Goal: Information Seeking & Learning: Learn about a topic

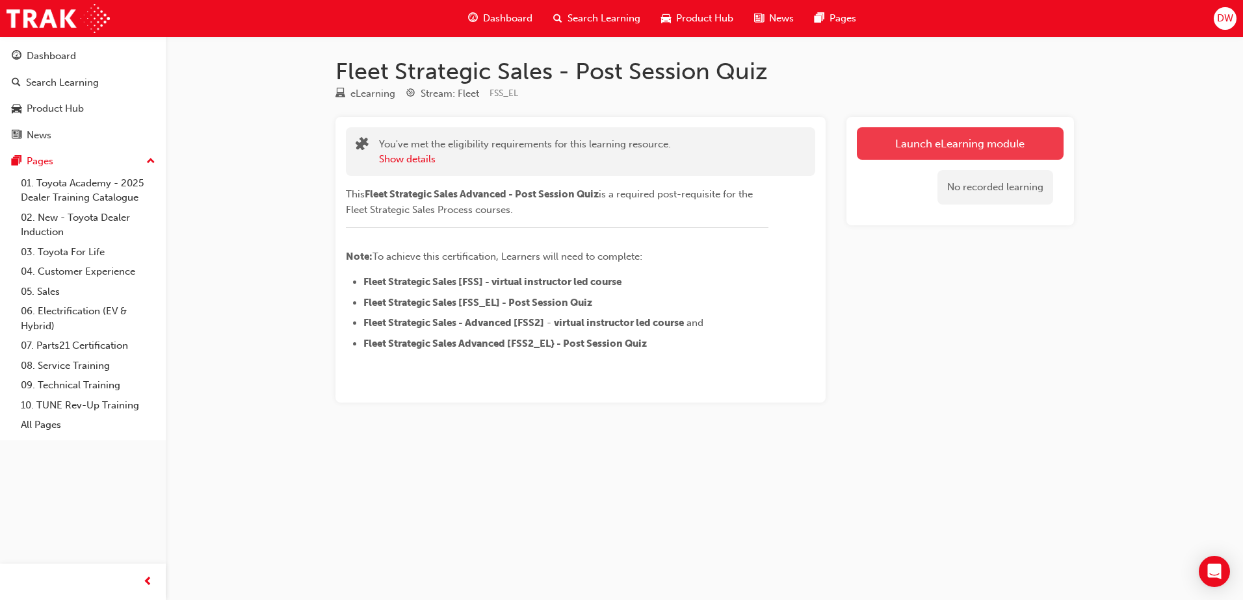
click at [931, 135] on link "Launch eLearning module" at bounding box center [959, 143] width 207 height 32
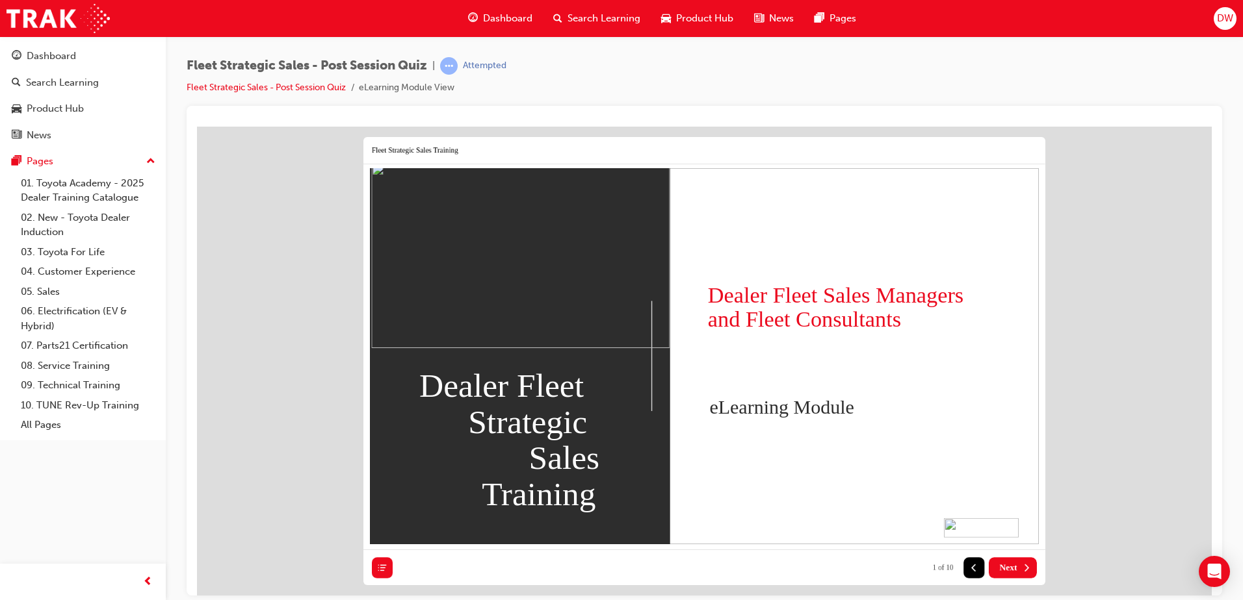
click at [1018, 563] on button "Next" at bounding box center [1012, 567] width 48 height 21
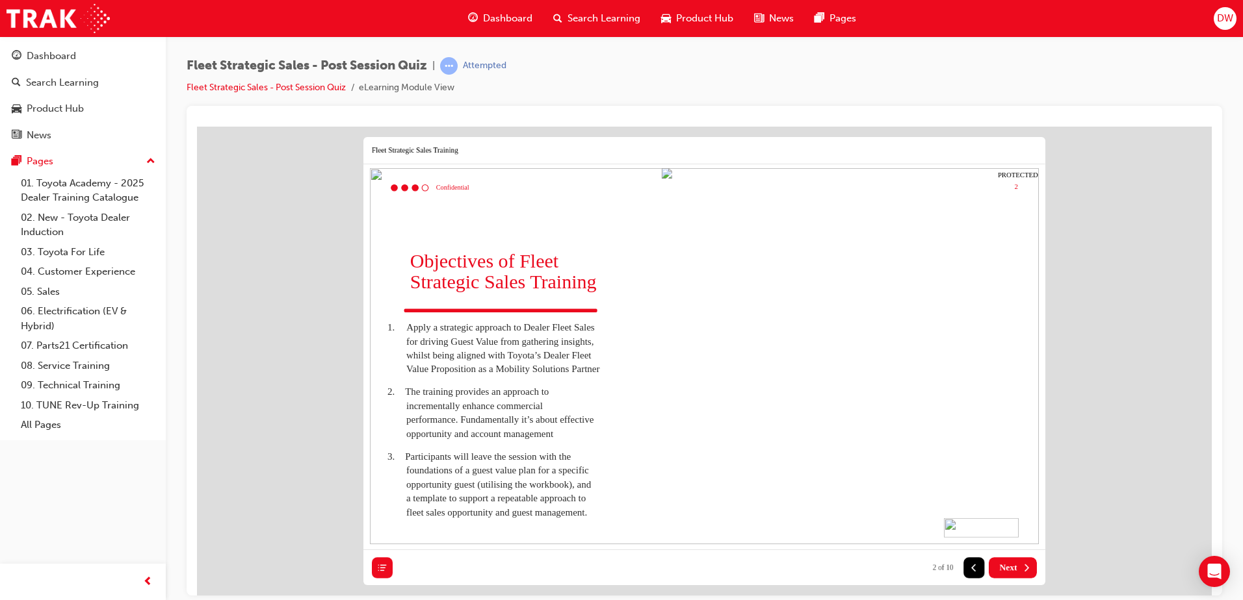
click at [1009, 567] on span "Next" at bounding box center [1008, 567] width 18 height 10
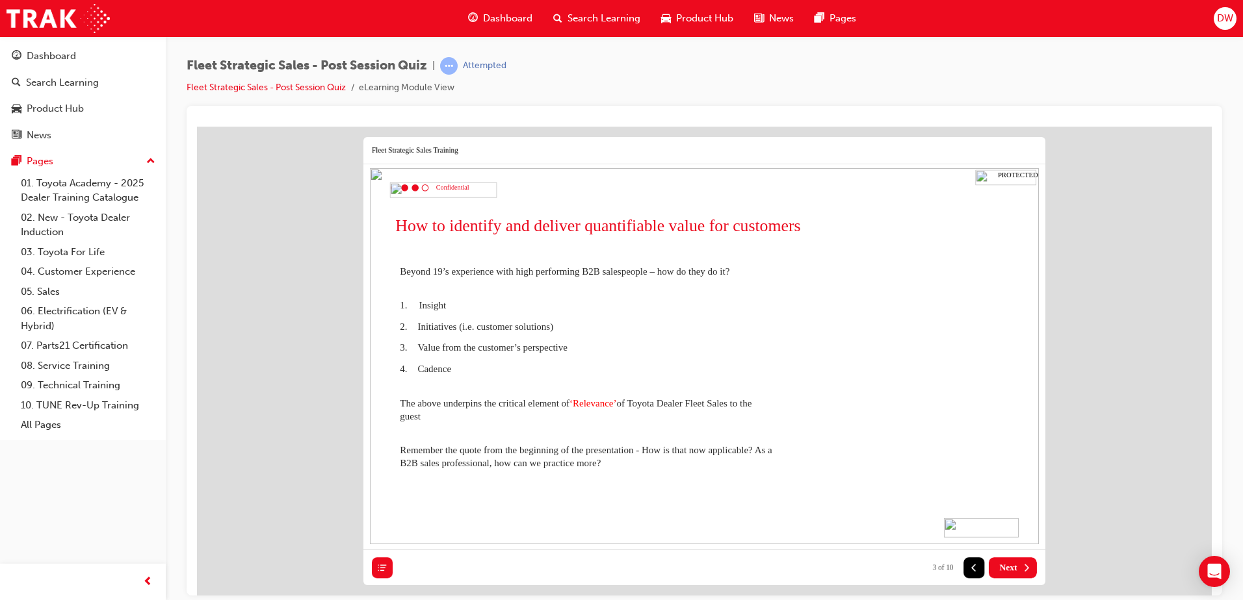
click at [1009, 567] on span "Next" at bounding box center [1008, 567] width 18 height 10
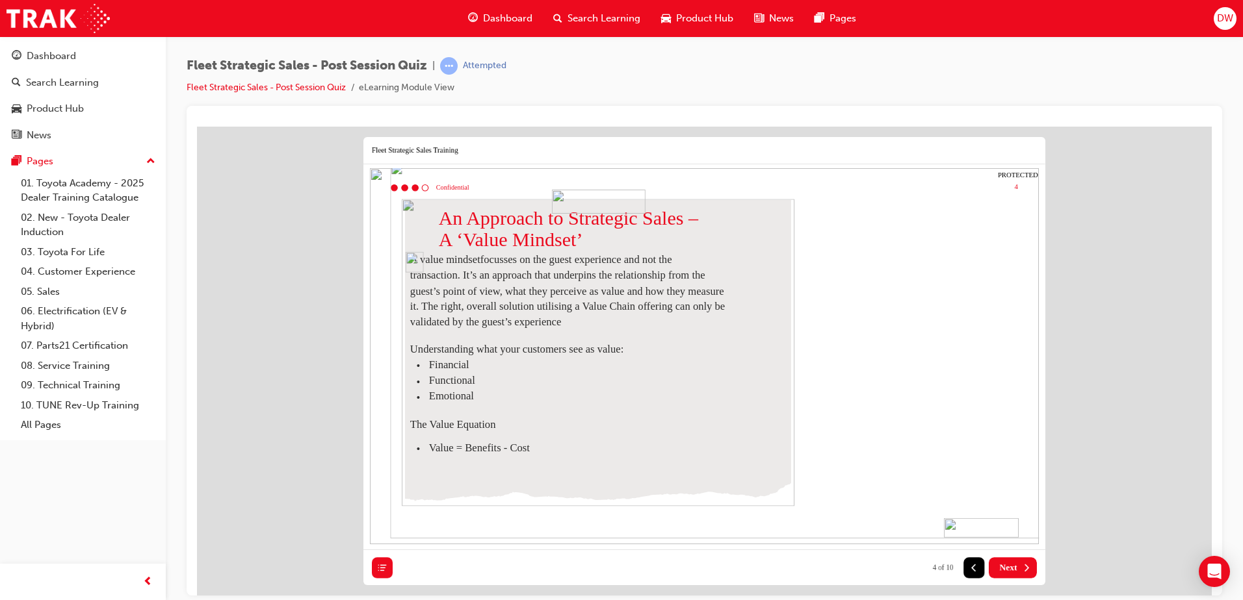
click at [1009, 567] on span "Next" at bounding box center [1008, 567] width 18 height 10
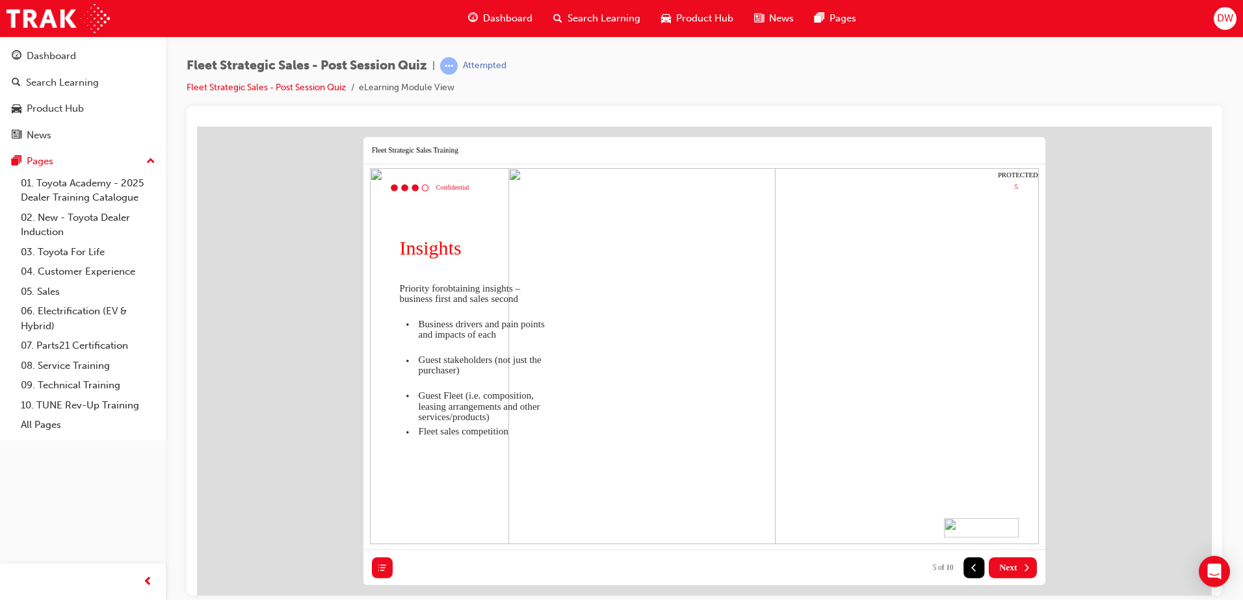
click at [1009, 567] on span "Next" at bounding box center [1008, 567] width 18 height 10
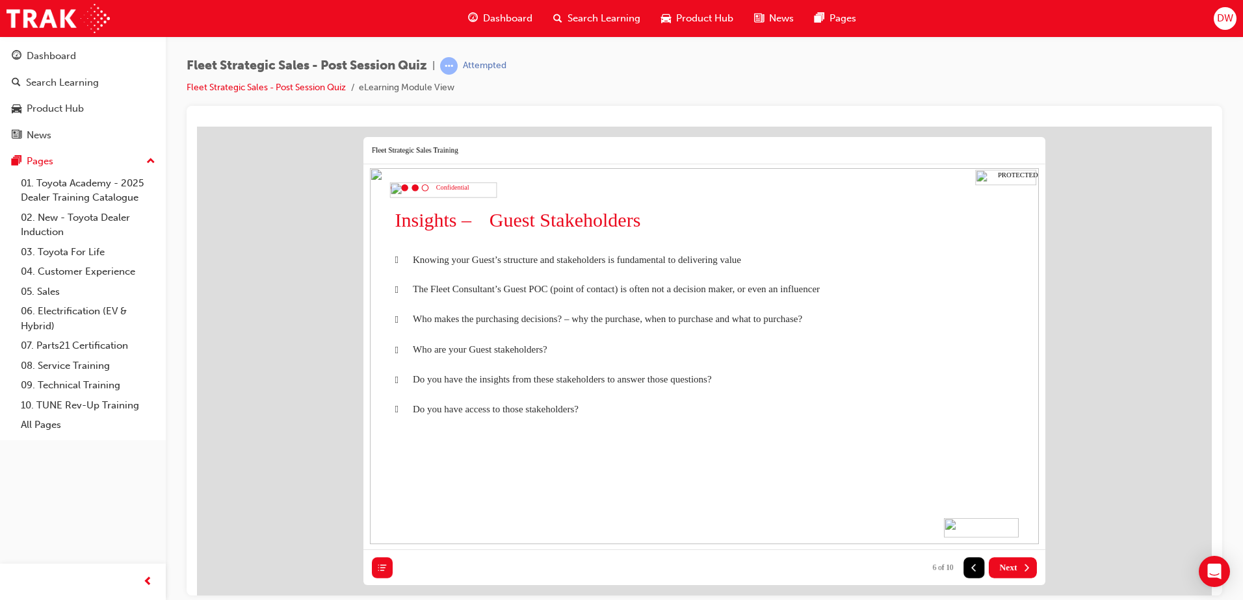
click at [1009, 567] on span "Next" at bounding box center [1008, 567] width 18 height 10
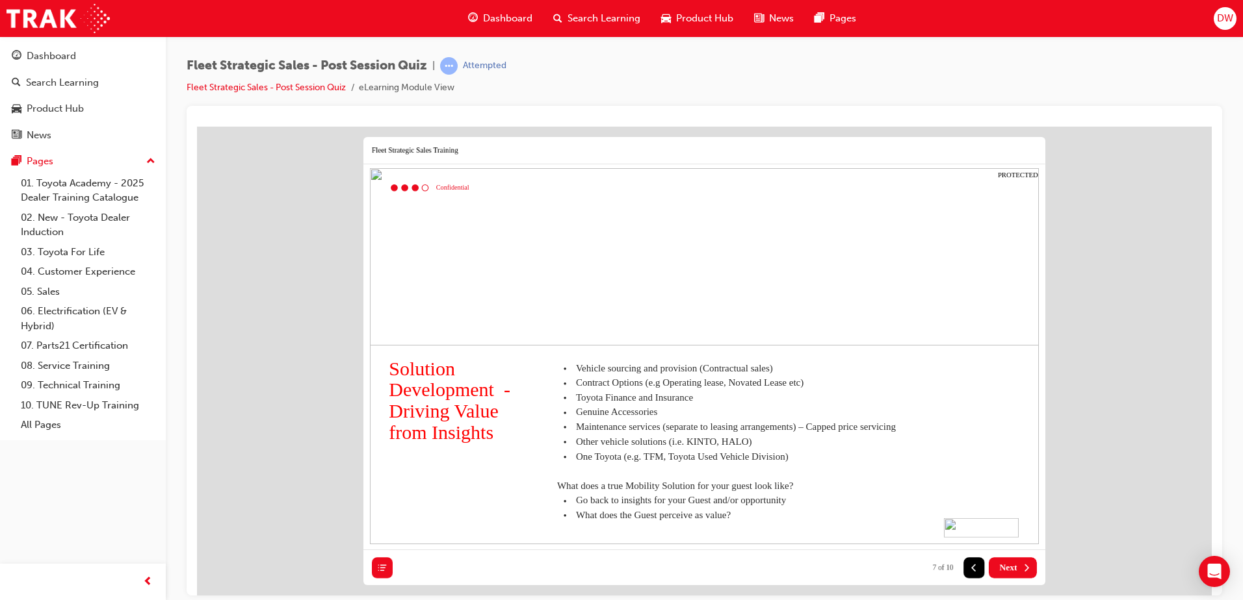
click at [1009, 567] on span "Next" at bounding box center [1008, 567] width 18 height 10
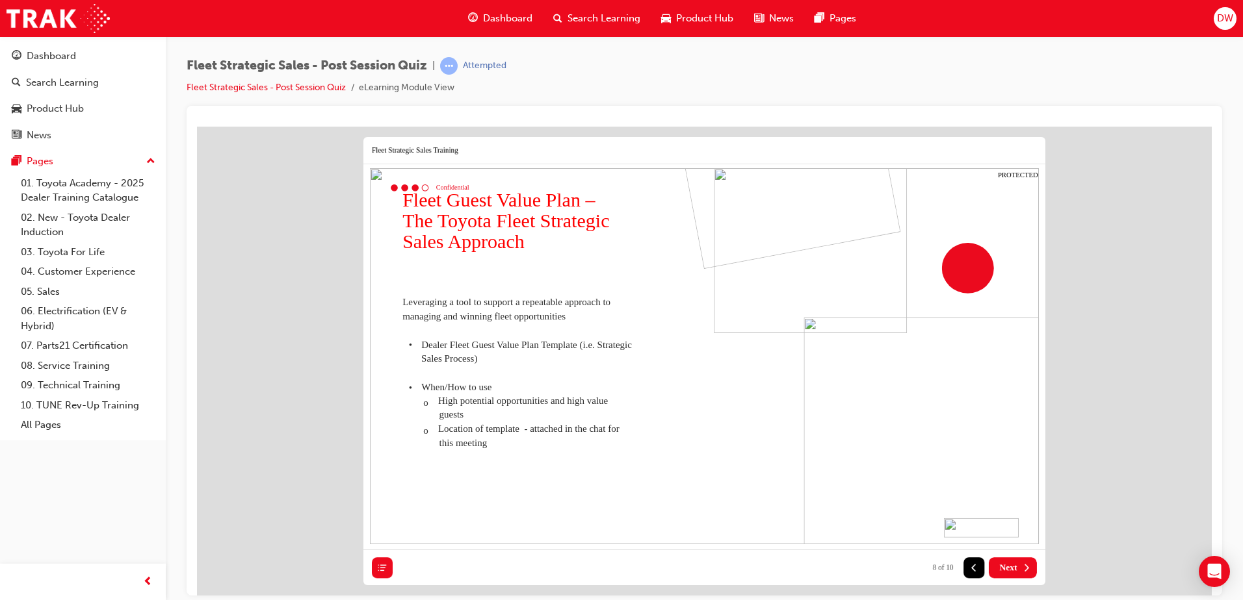
click at [1009, 567] on span "Next" at bounding box center [1008, 567] width 18 height 10
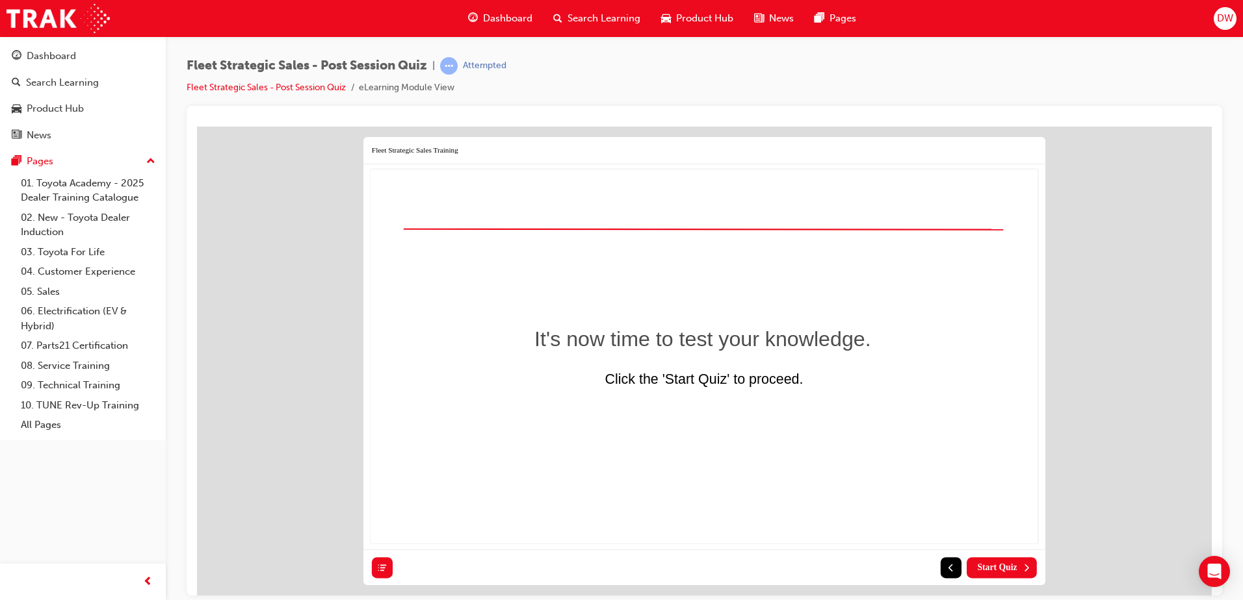
click at [1009, 567] on span "Start Quiz" at bounding box center [997, 567] width 40 height 10
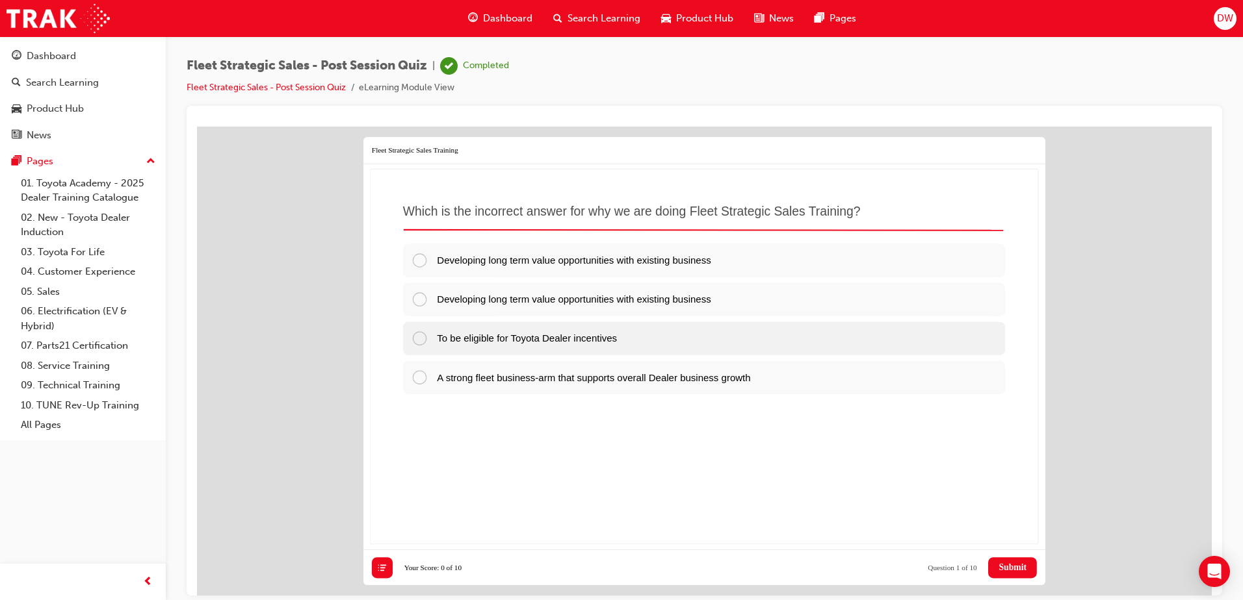
click at [419, 337] on div at bounding box center [424, 337] width 26 height 17
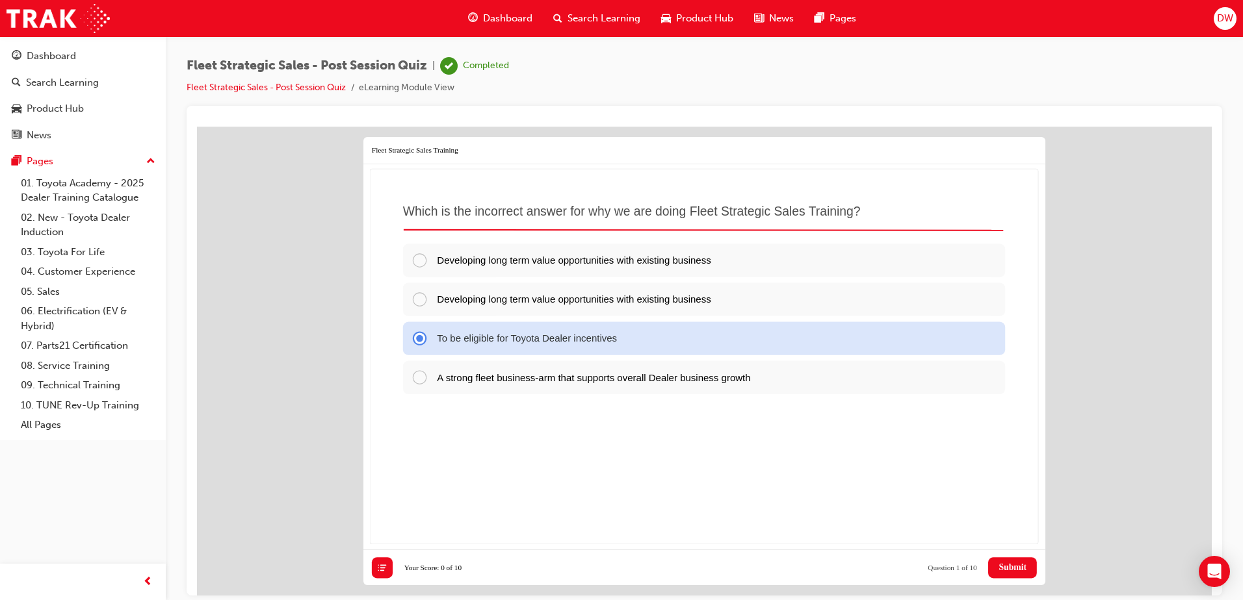
click at [1009, 563] on span "Submit" at bounding box center [1012, 567] width 28 height 10
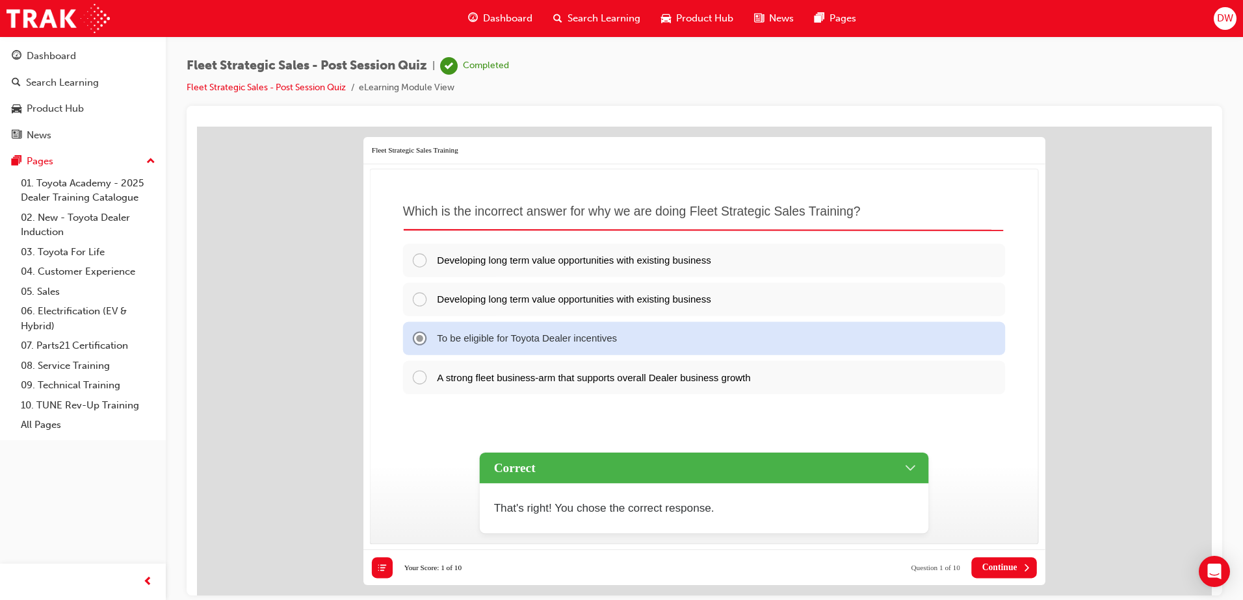
click at [999, 569] on span "Continue" at bounding box center [999, 567] width 35 height 10
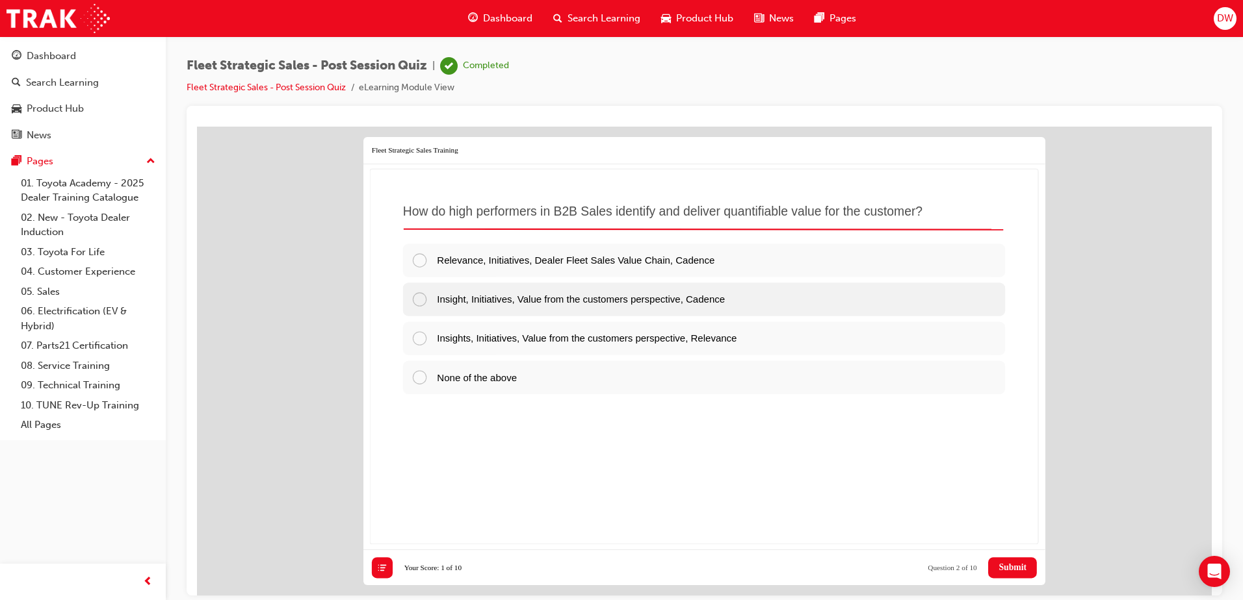
click at [418, 298] on div at bounding box center [424, 298] width 26 height 17
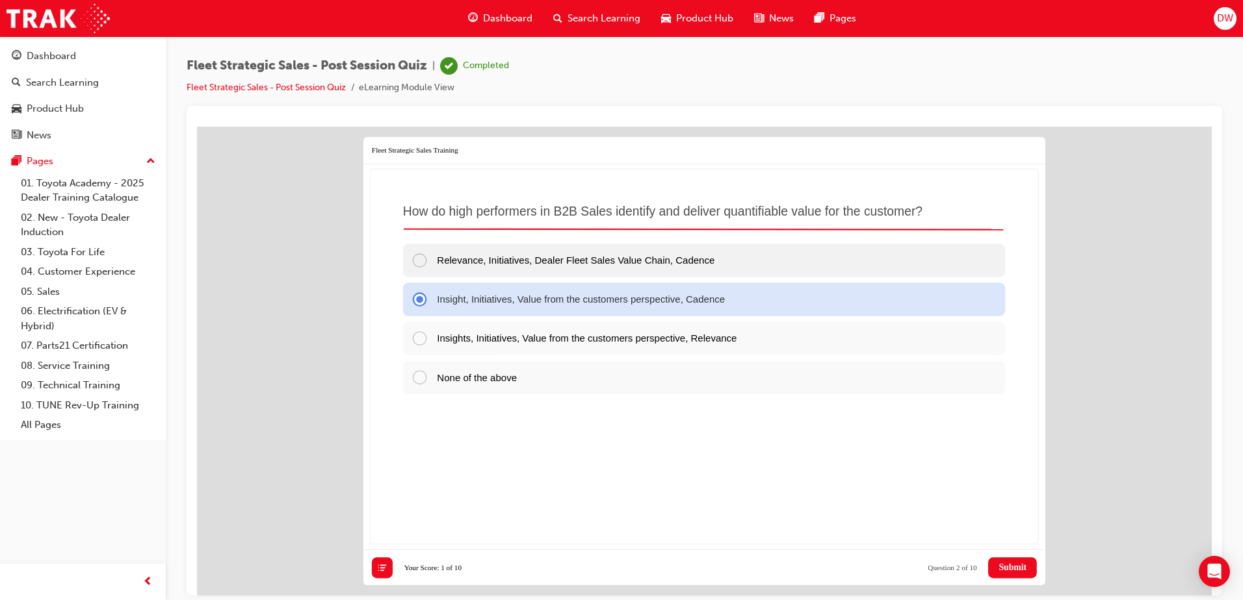
click at [419, 257] on div at bounding box center [424, 259] width 26 height 17
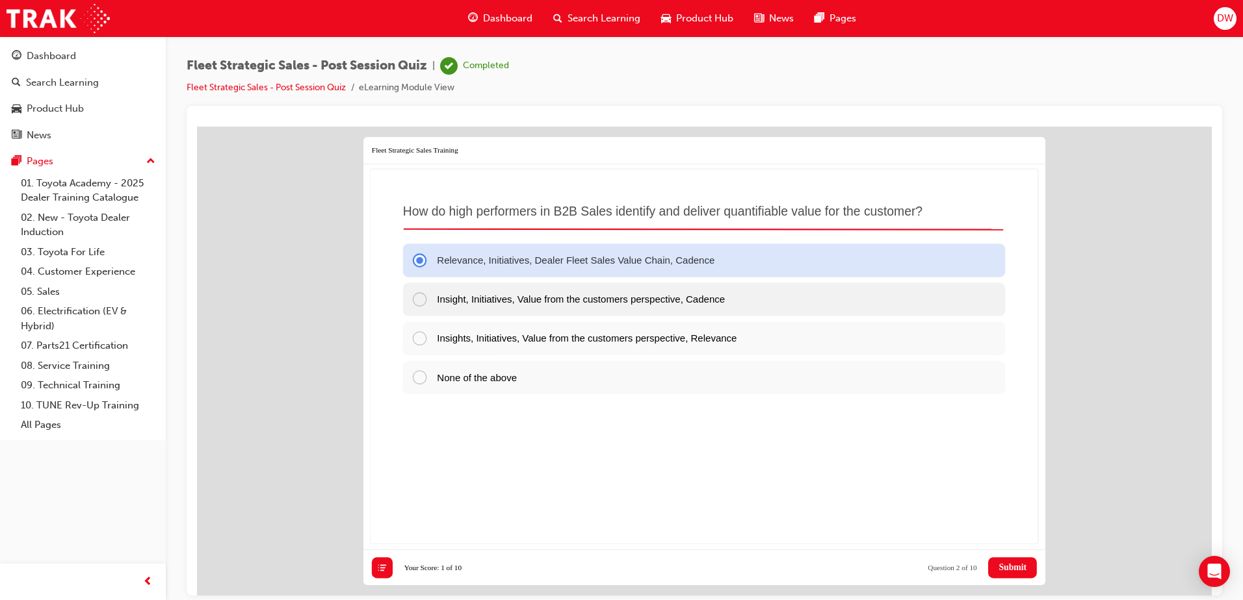
click at [417, 300] on div at bounding box center [424, 298] width 26 height 17
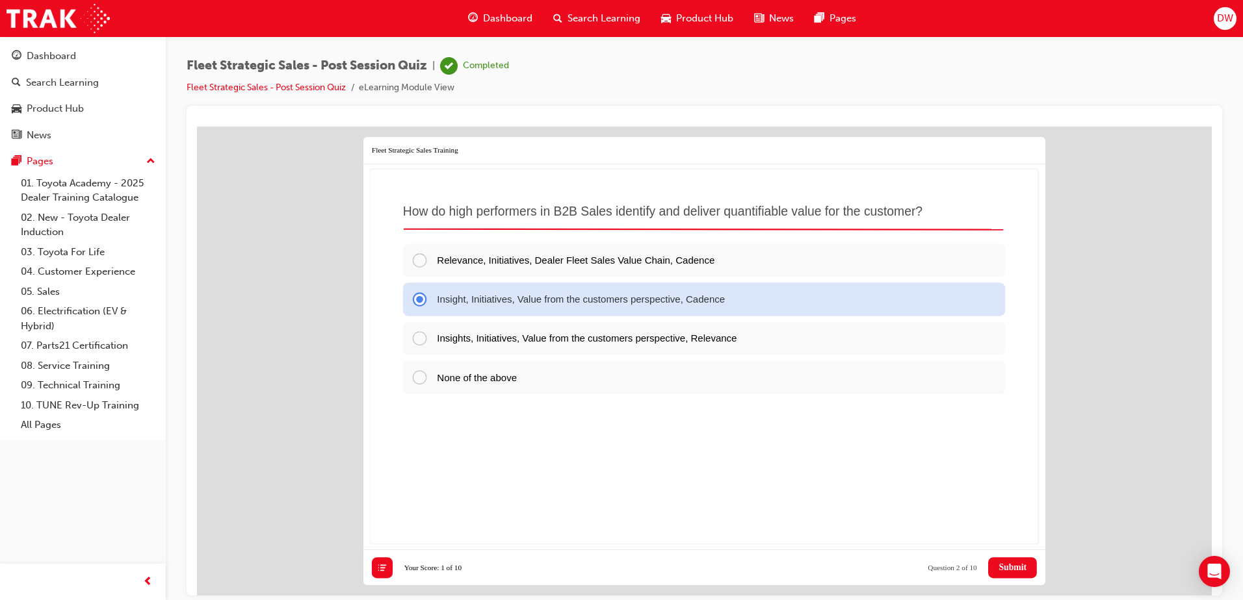
click at [1010, 564] on span "Submit" at bounding box center [1012, 567] width 28 height 10
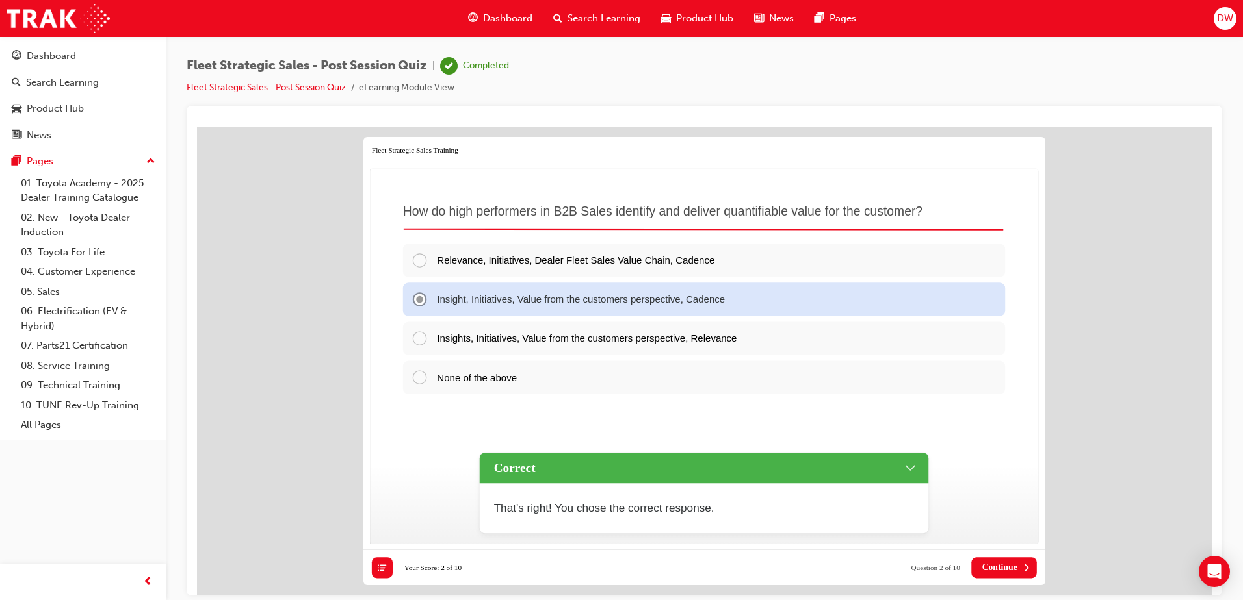
click at [1003, 570] on span "Continue" at bounding box center [999, 567] width 35 height 10
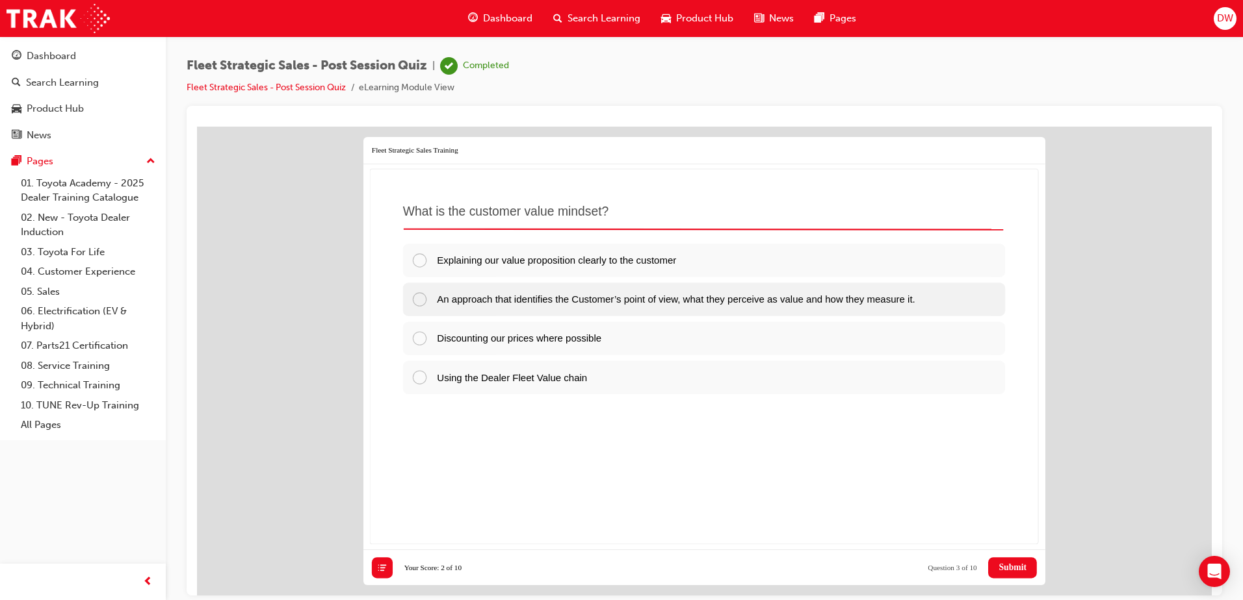
click at [420, 300] on div at bounding box center [424, 298] width 26 height 17
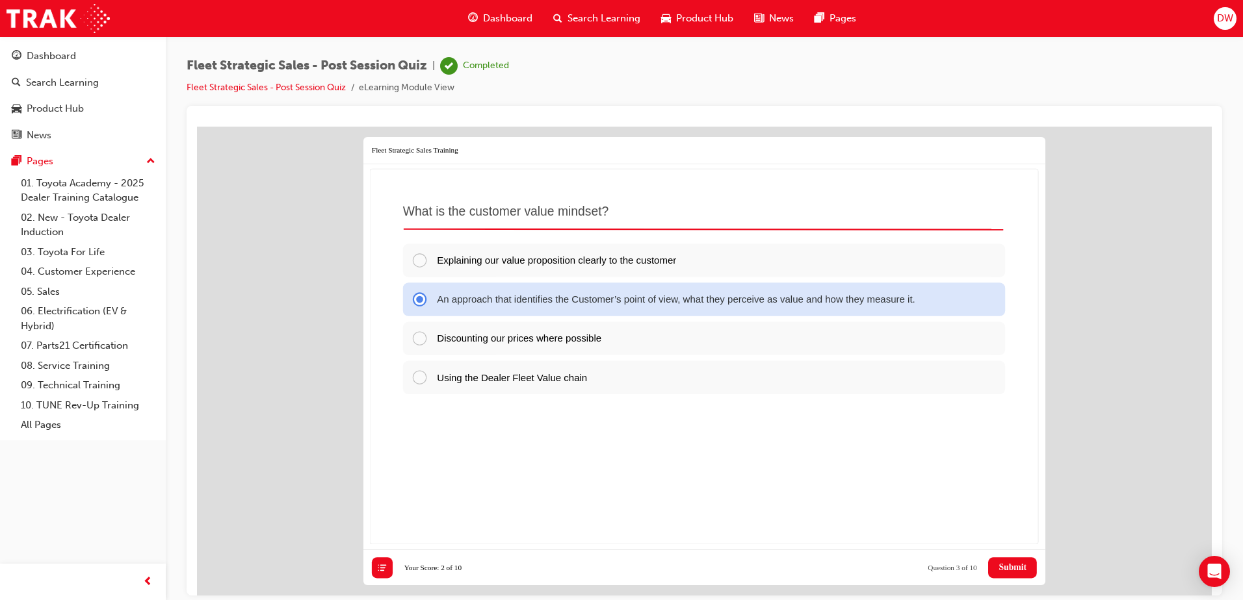
click at [1010, 566] on span "Submit" at bounding box center [1012, 567] width 28 height 10
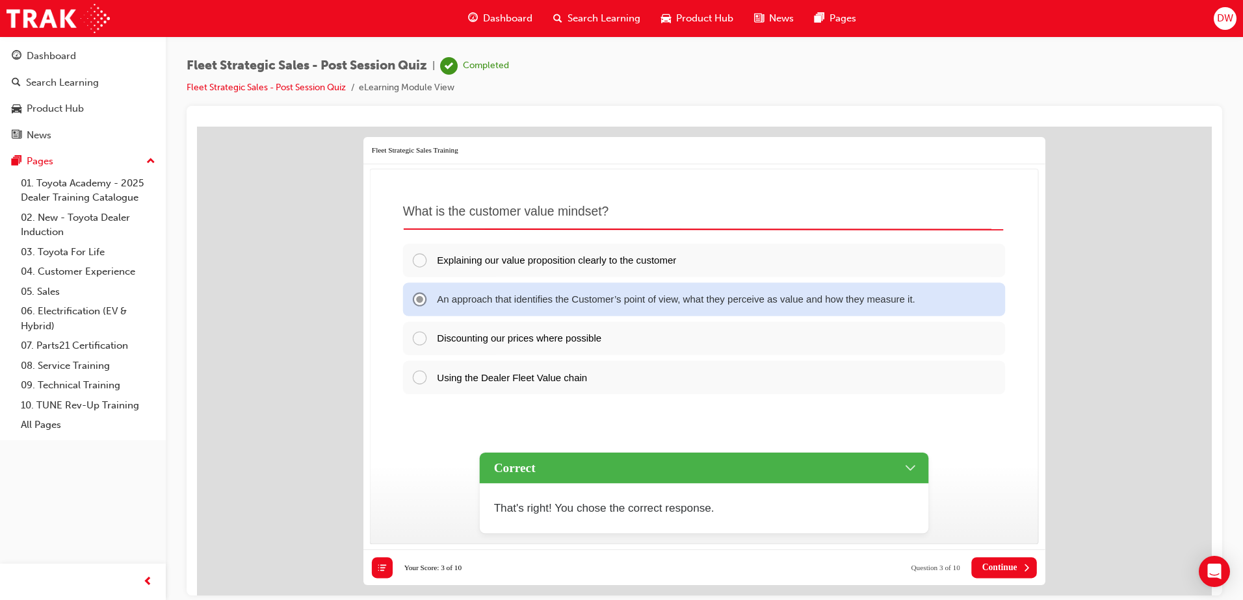
click at [1007, 564] on span "Continue" at bounding box center [999, 567] width 35 height 10
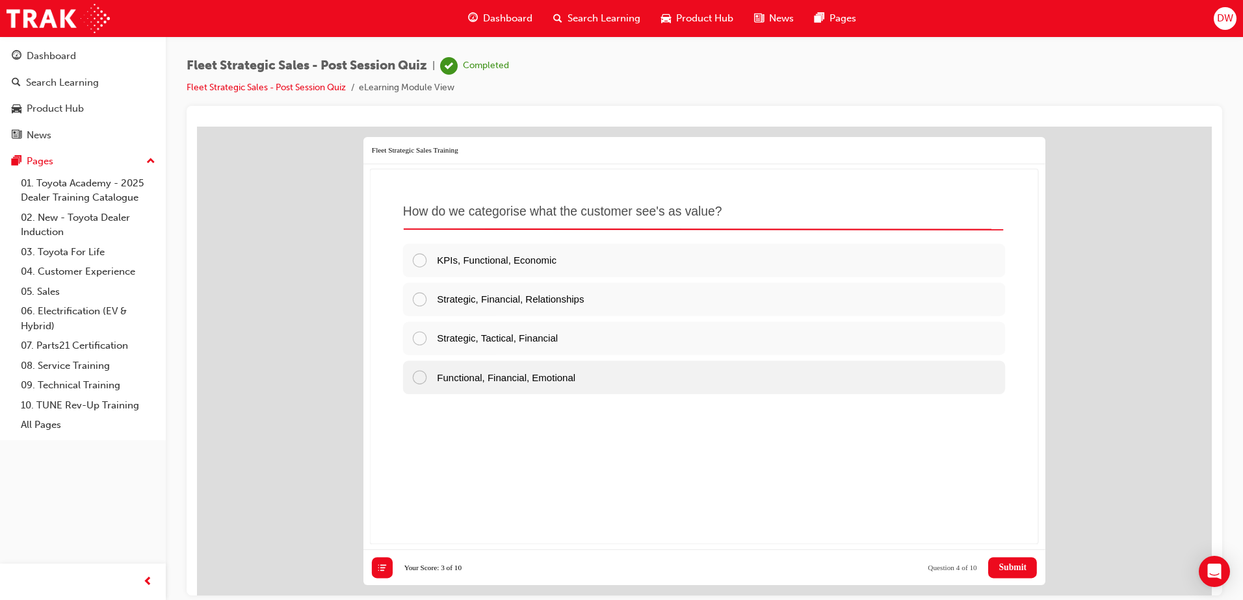
click at [417, 377] on div at bounding box center [424, 376] width 26 height 17
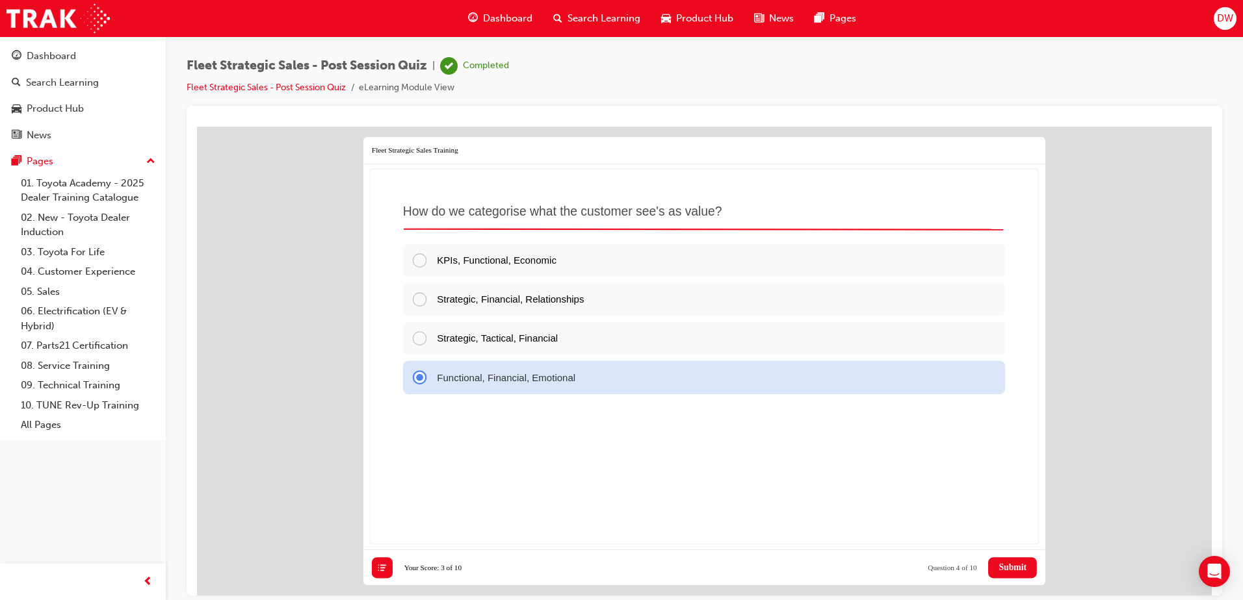
click at [1005, 565] on span "Submit" at bounding box center [1012, 567] width 28 height 10
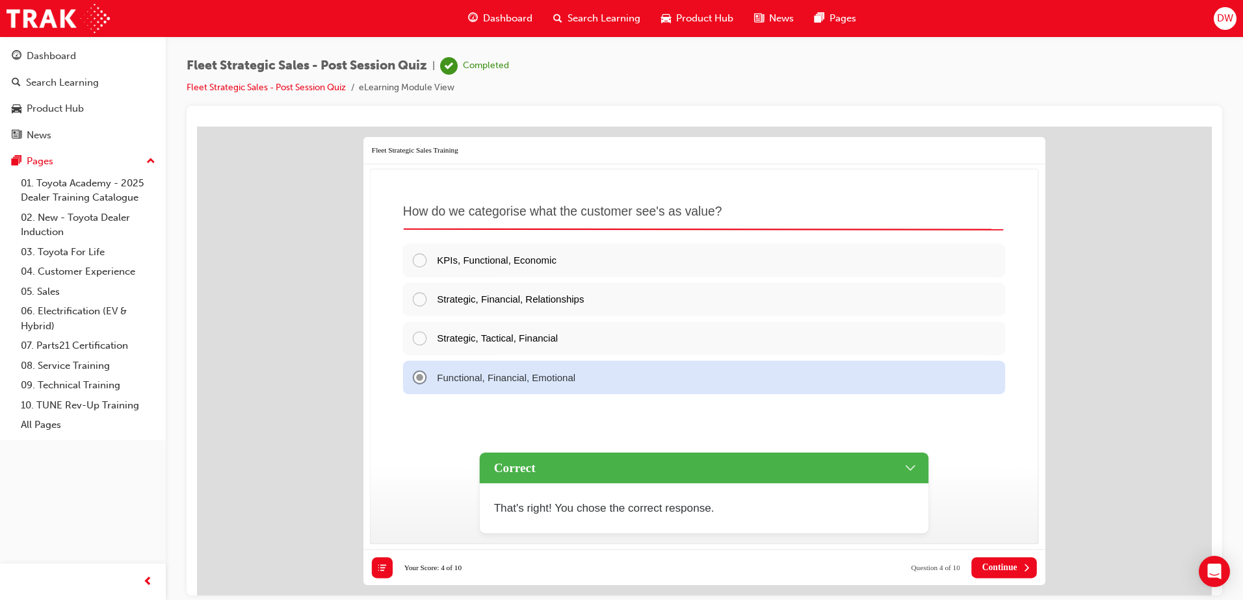
click at [1007, 567] on span "Continue" at bounding box center [999, 567] width 35 height 10
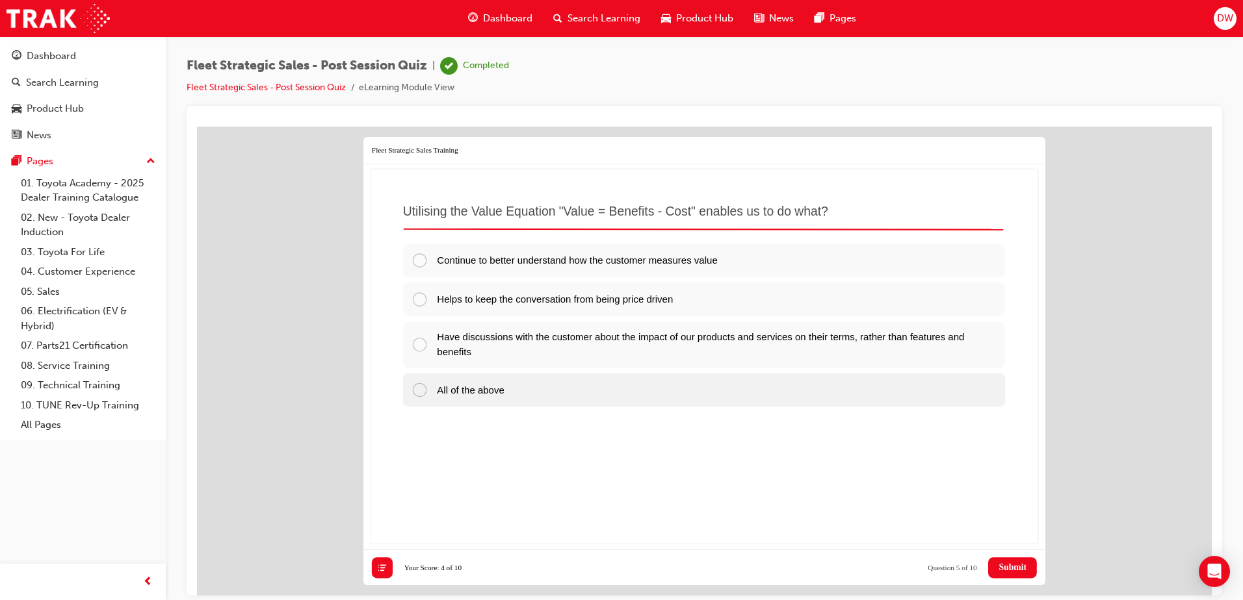
click at [422, 391] on div at bounding box center [424, 389] width 26 height 17
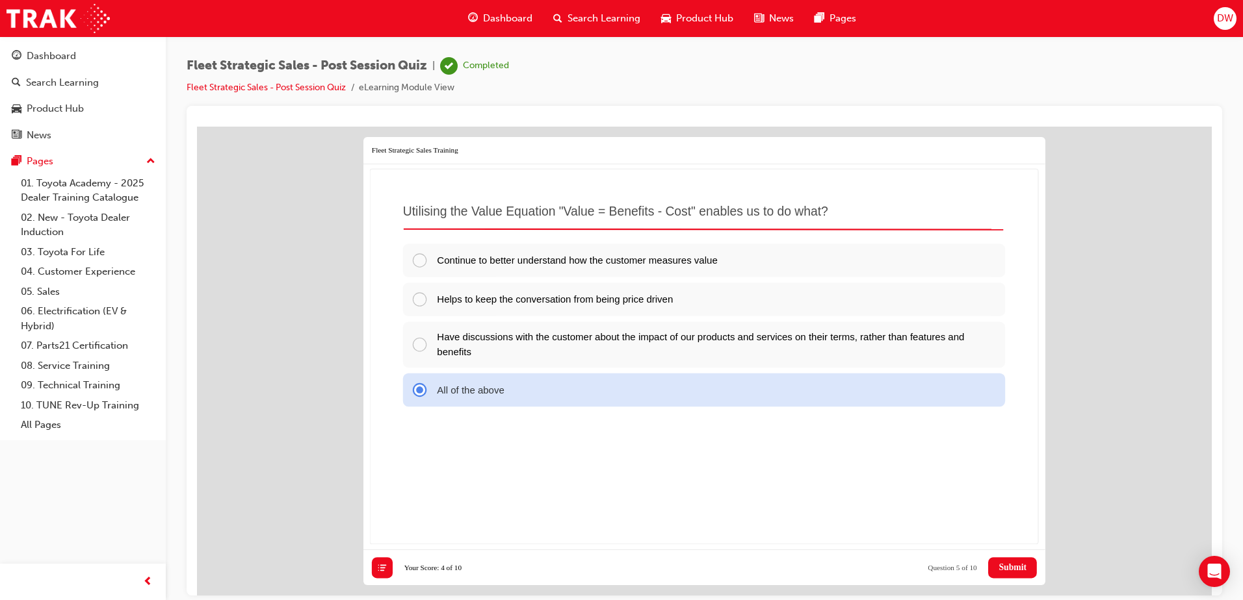
click at [1020, 567] on span "Submit" at bounding box center [1012, 567] width 28 height 10
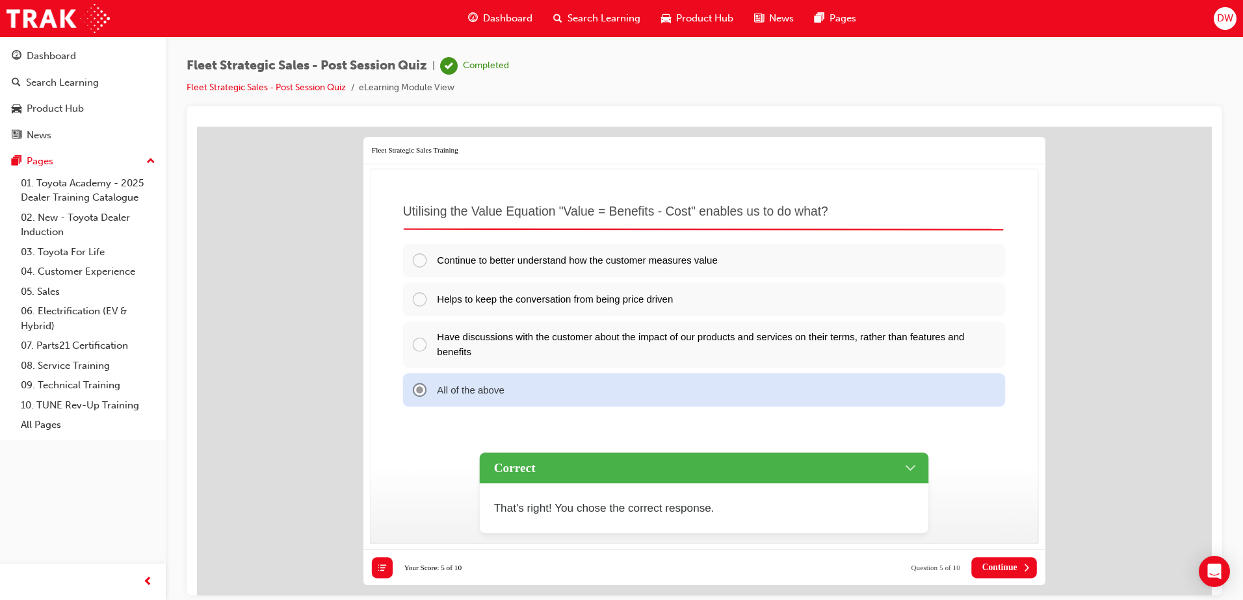
click at [1009, 568] on span "Continue" at bounding box center [999, 567] width 35 height 10
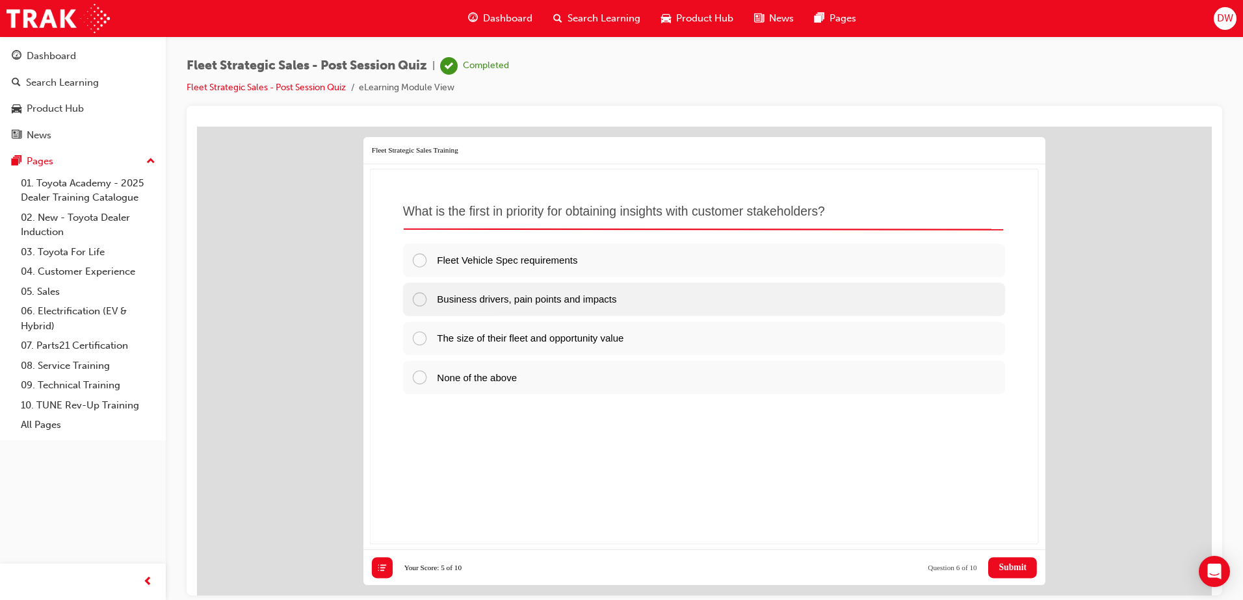
click at [420, 298] on div at bounding box center [424, 298] width 26 height 17
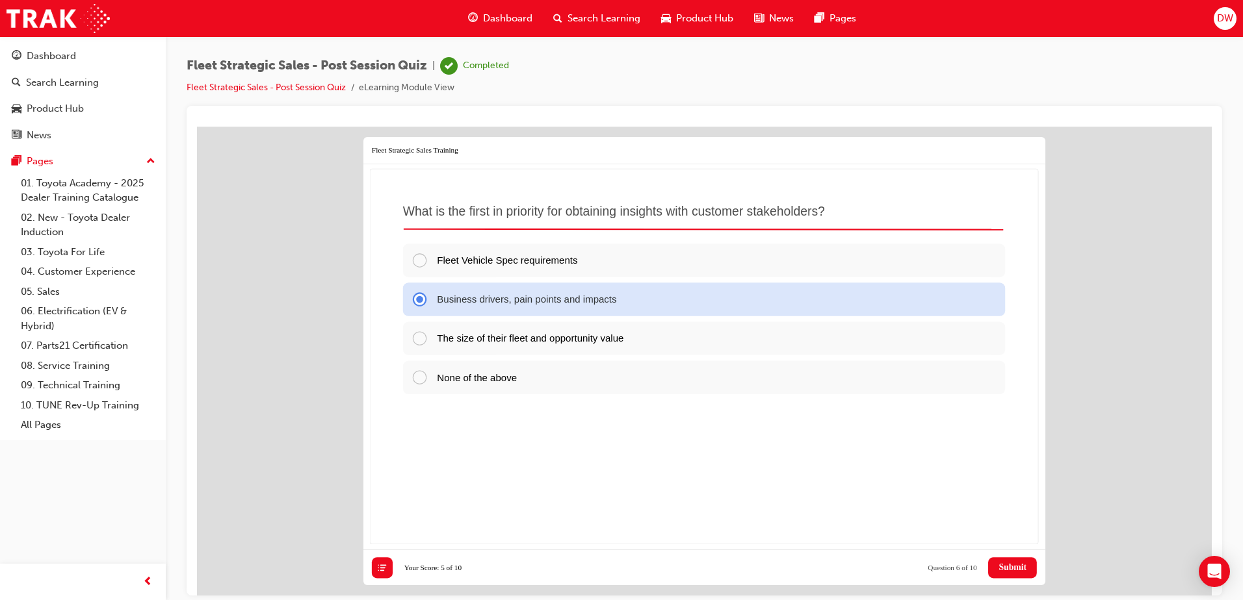
click at [1019, 566] on span "Submit" at bounding box center [1012, 567] width 28 height 10
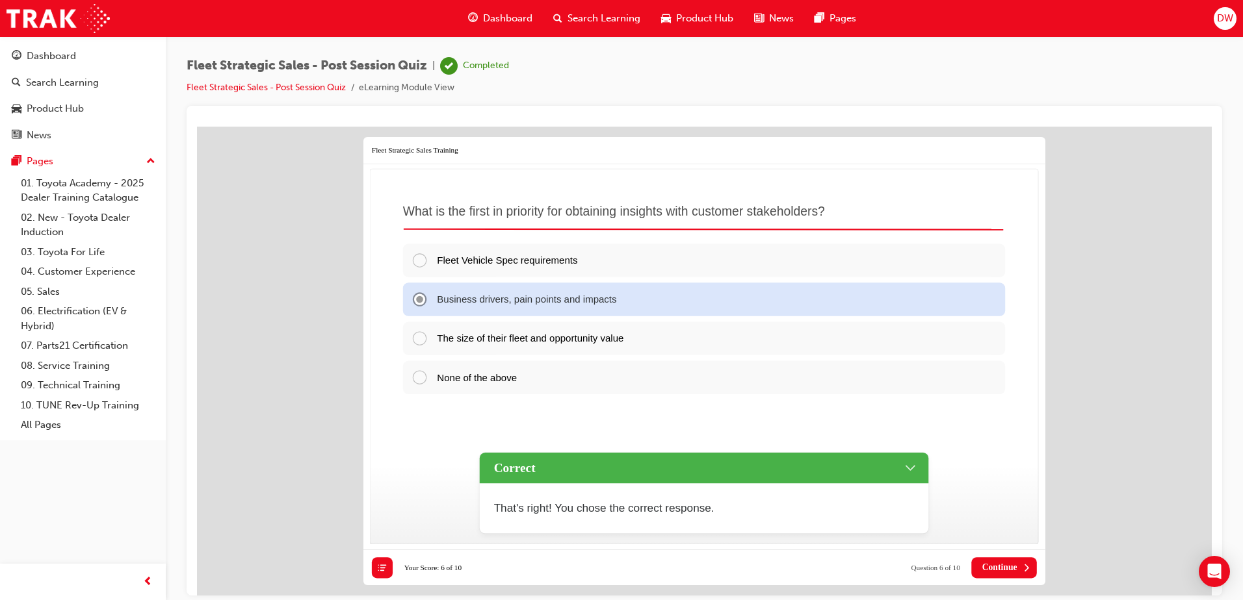
click at [1002, 566] on span "Continue" at bounding box center [999, 567] width 35 height 10
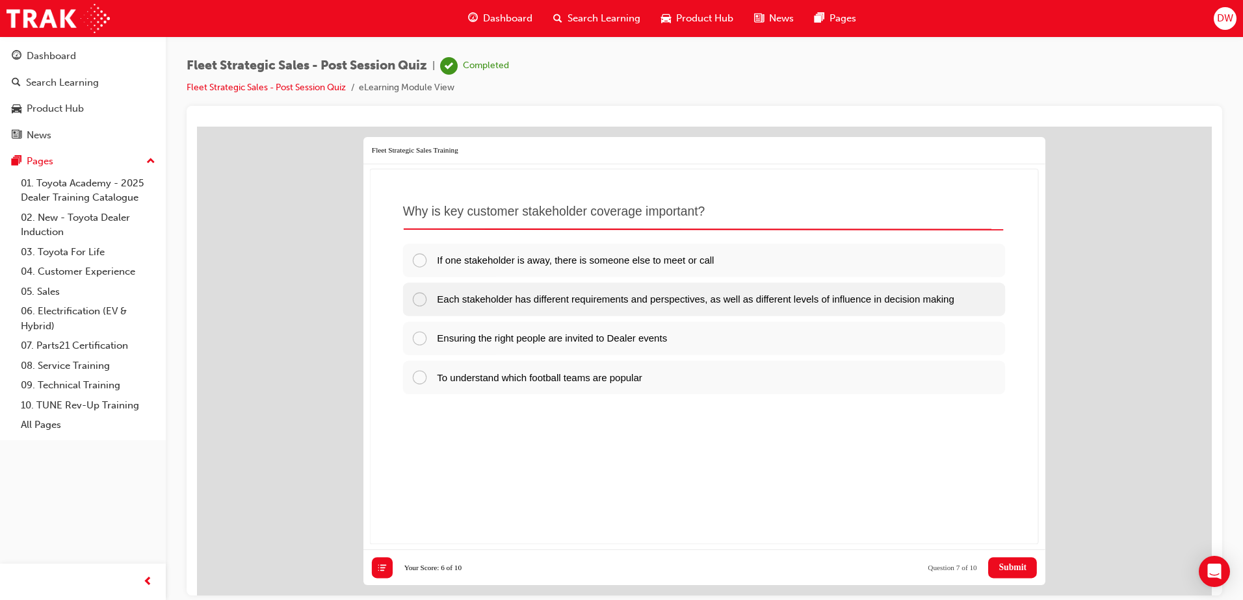
click at [416, 300] on div at bounding box center [424, 298] width 26 height 17
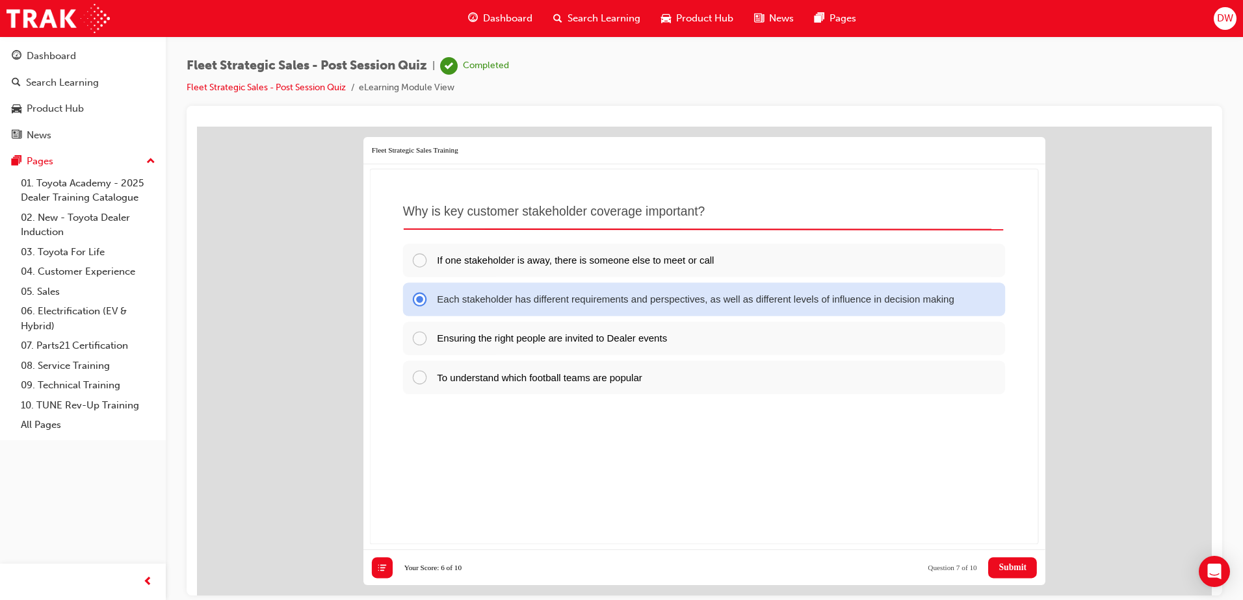
click at [1014, 567] on span "Submit" at bounding box center [1012, 567] width 28 height 10
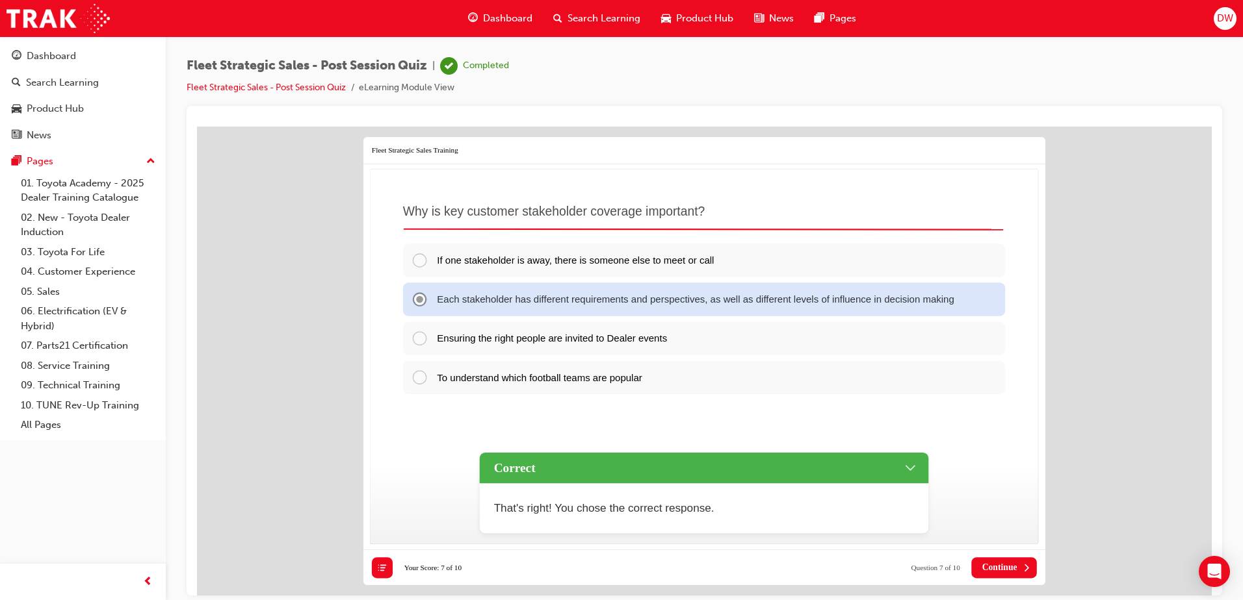
click at [1007, 566] on span "Continue" at bounding box center [999, 567] width 35 height 10
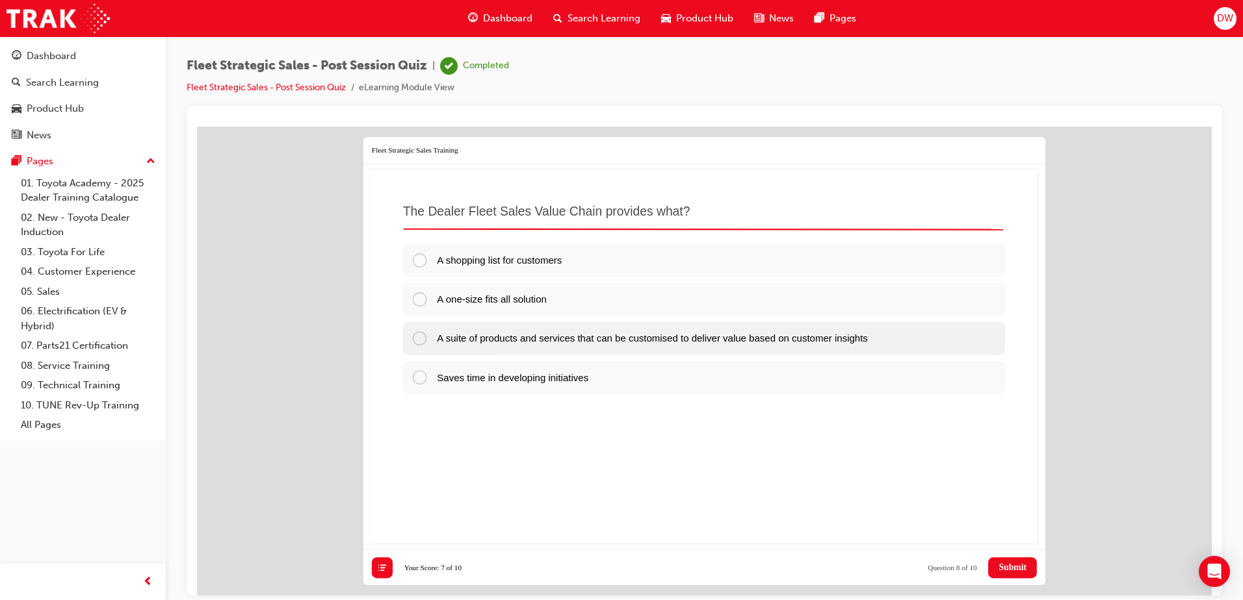
click at [419, 338] on div at bounding box center [424, 337] width 26 height 17
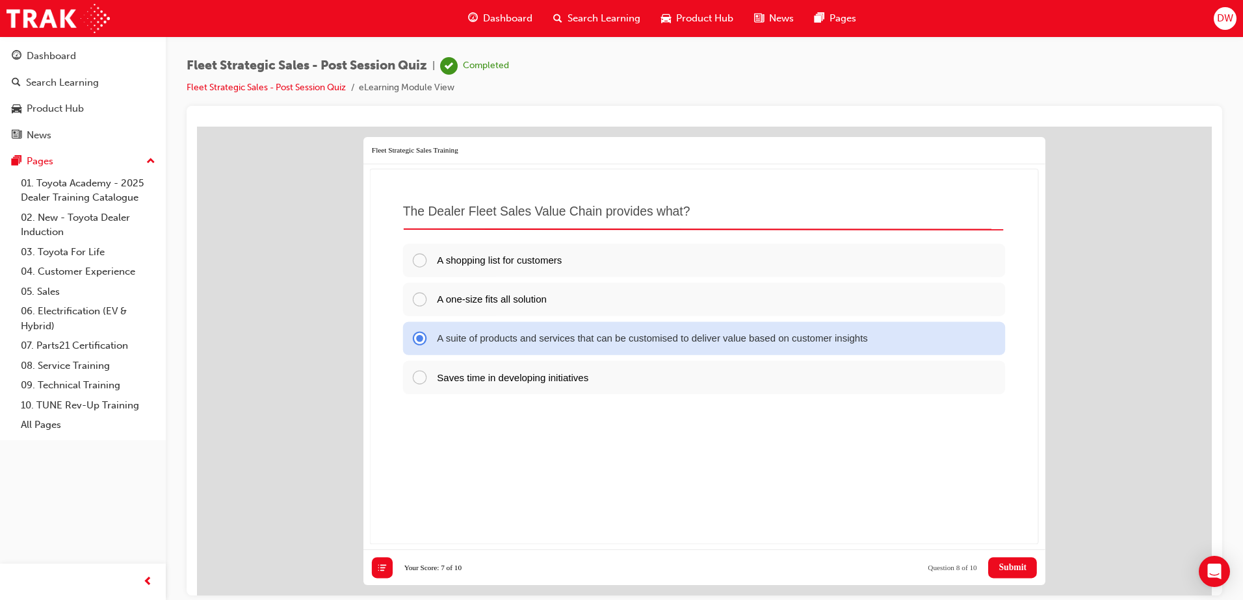
click at [1014, 569] on span "Submit" at bounding box center [1012, 567] width 28 height 10
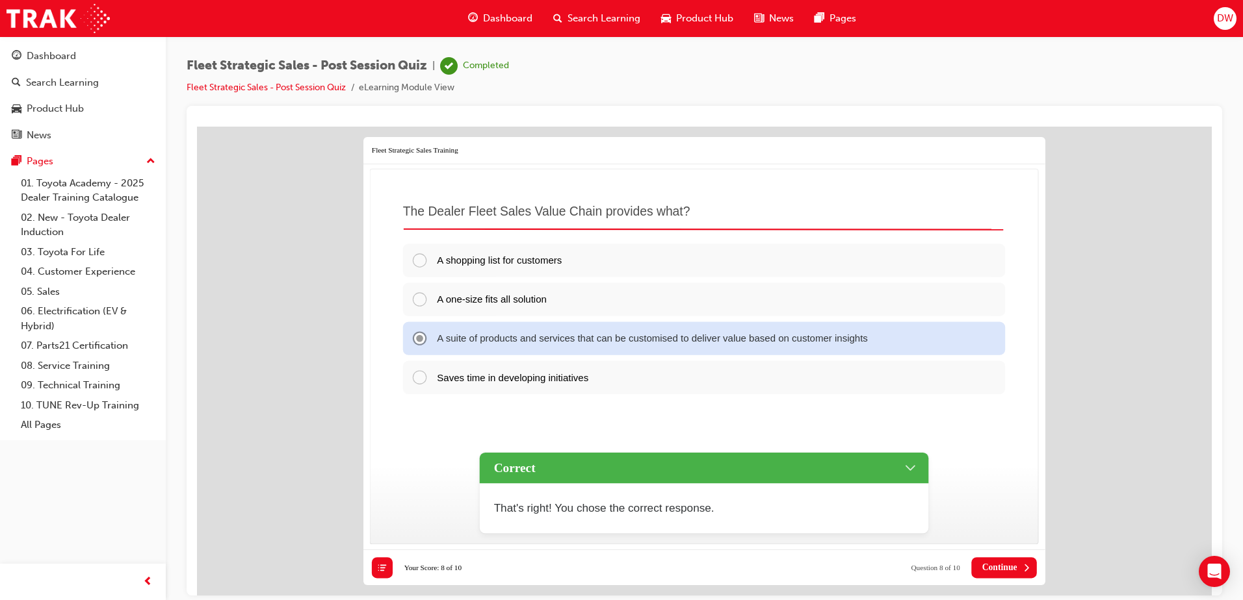
click at [1001, 567] on span "Continue" at bounding box center [999, 567] width 35 height 10
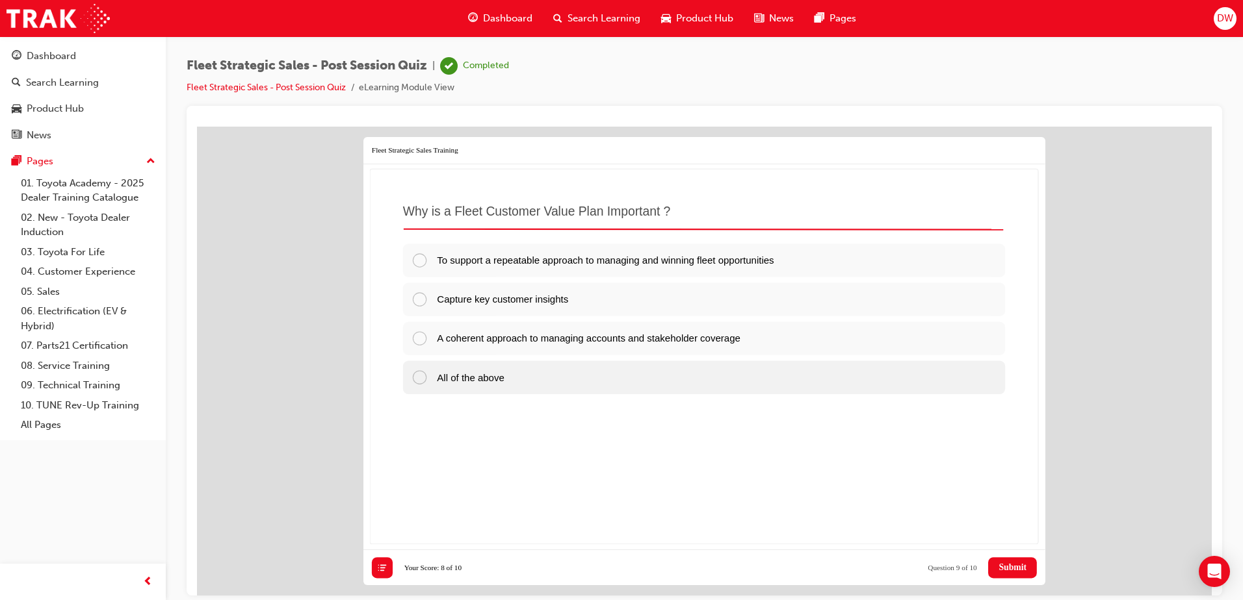
click at [420, 378] on div at bounding box center [424, 376] width 26 height 17
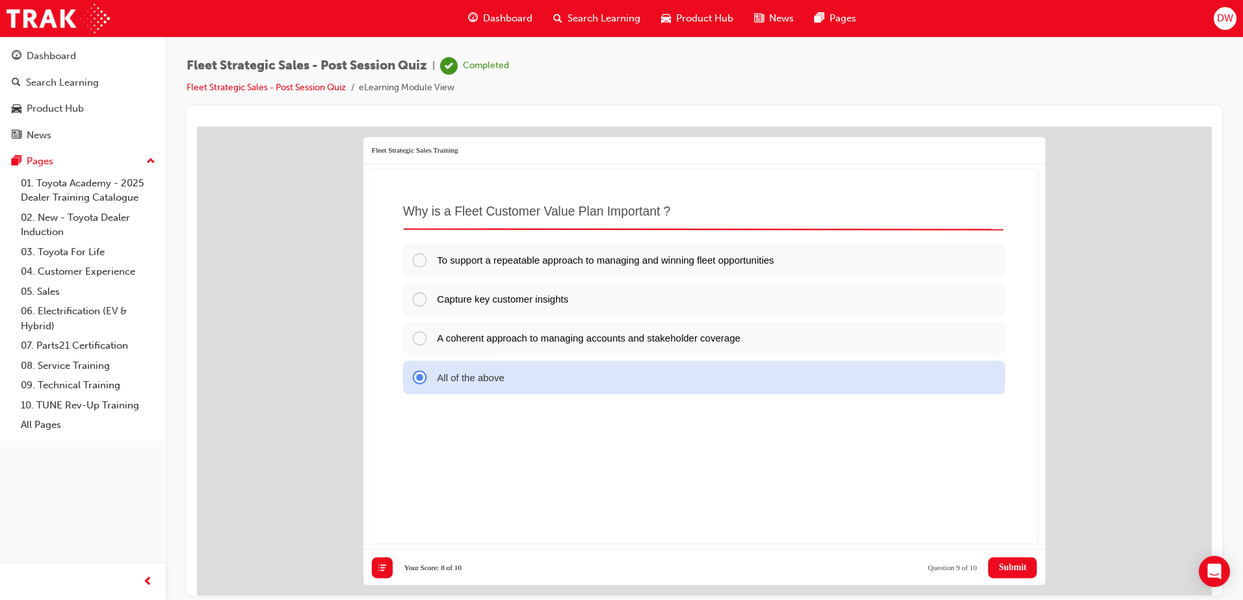
click at [1008, 562] on span "Submit" at bounding box center [1012, 567] width 28 height 10
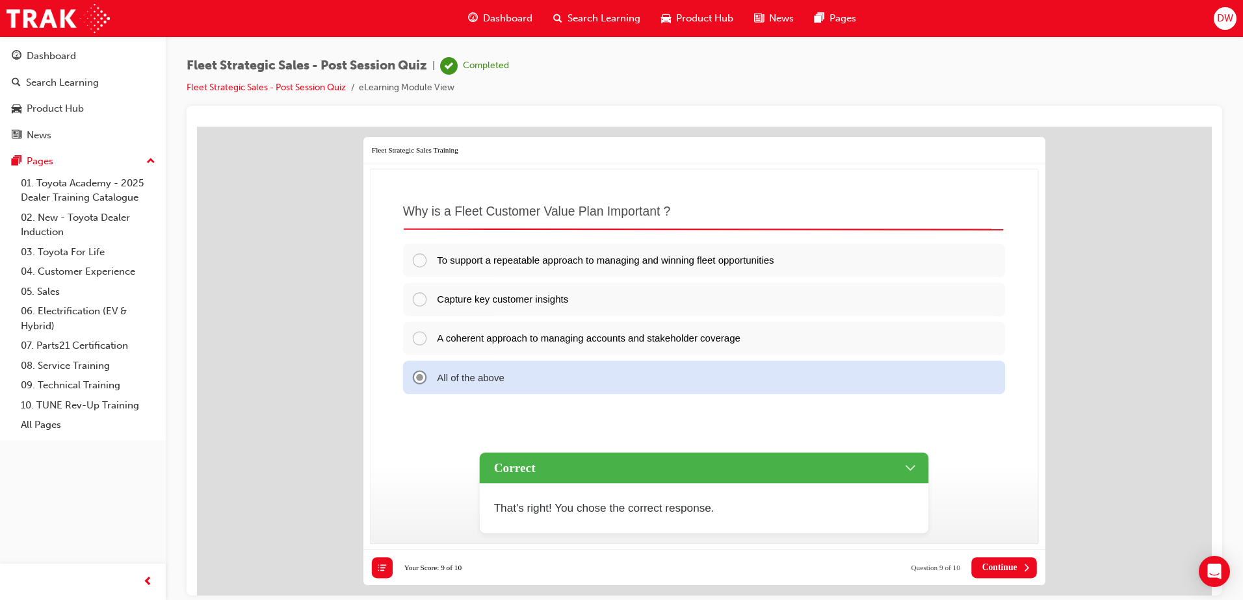
click at [1012, 567] on span "Continue" at bounding box center [999, 567] width 35 height 10
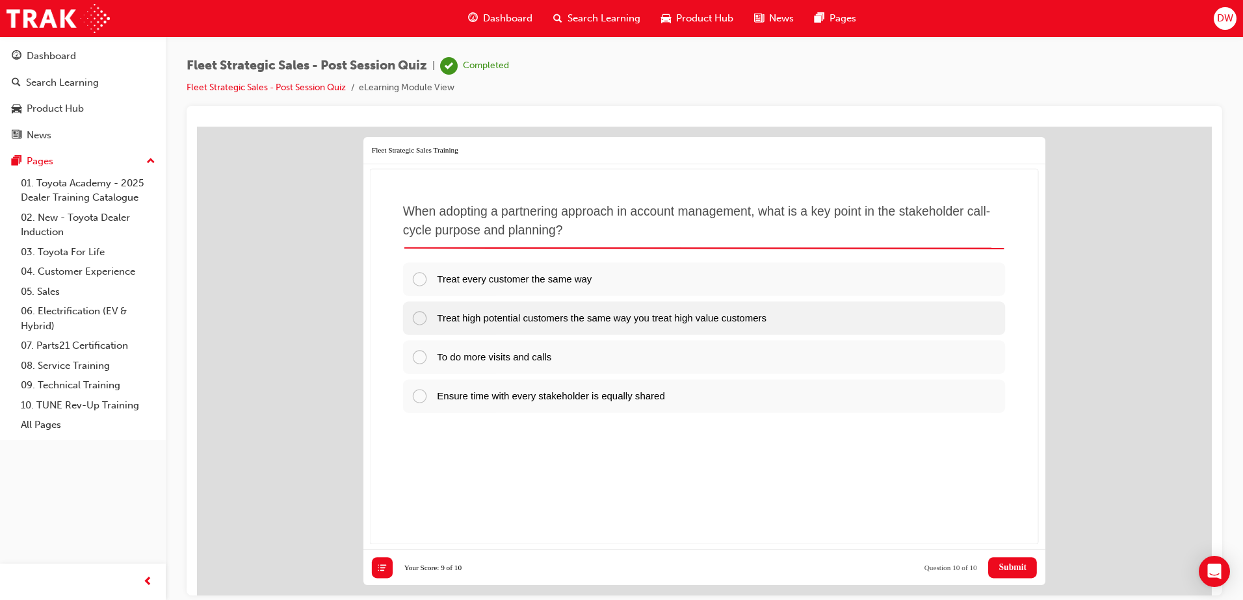
click at [422, 315] on div at bounding box center [424, 317] width 26 height 17
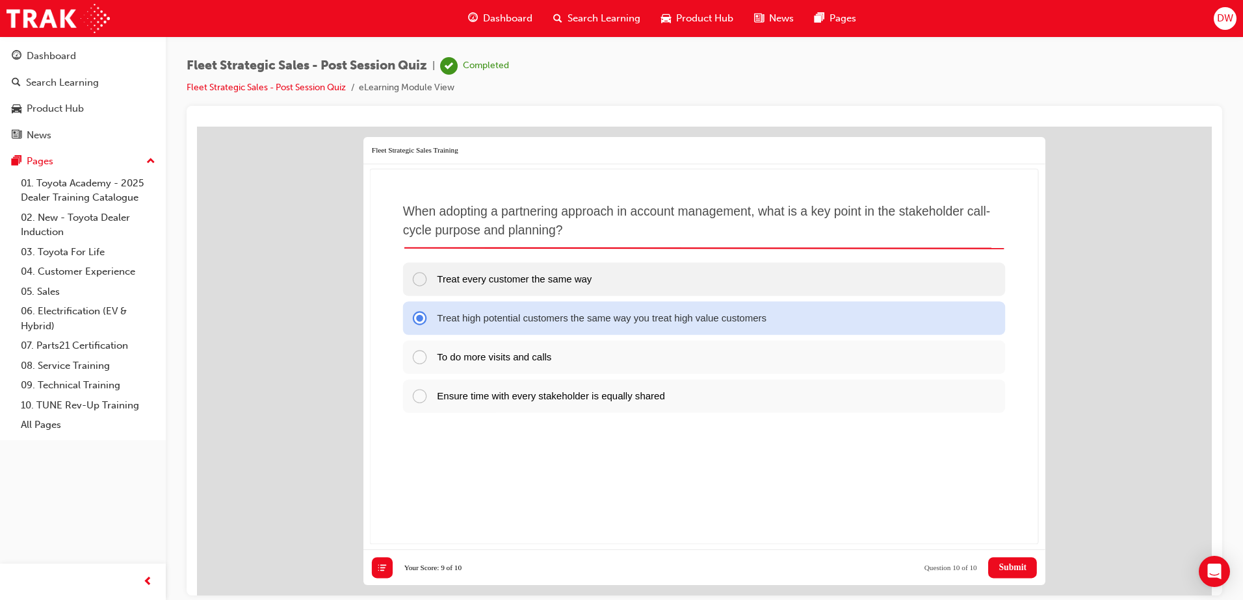
click at [417, 279] on div at bounding box center [424, 278] width 26 height 17
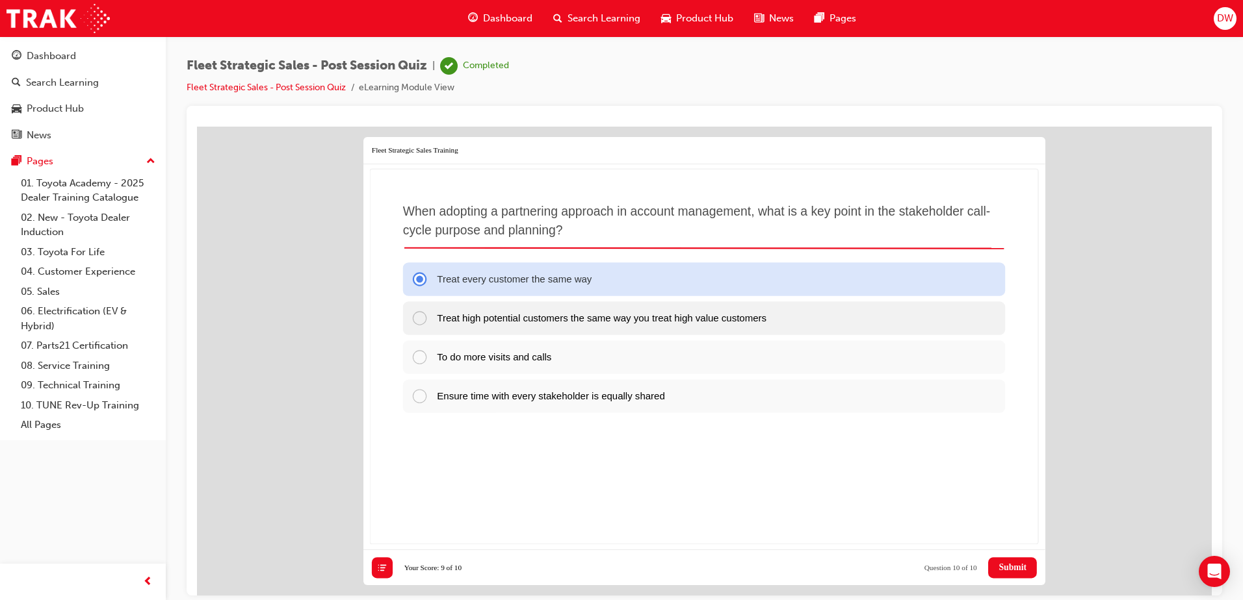
click at [417, 315] on div at bounding box center [424, 317] width 26 height 17
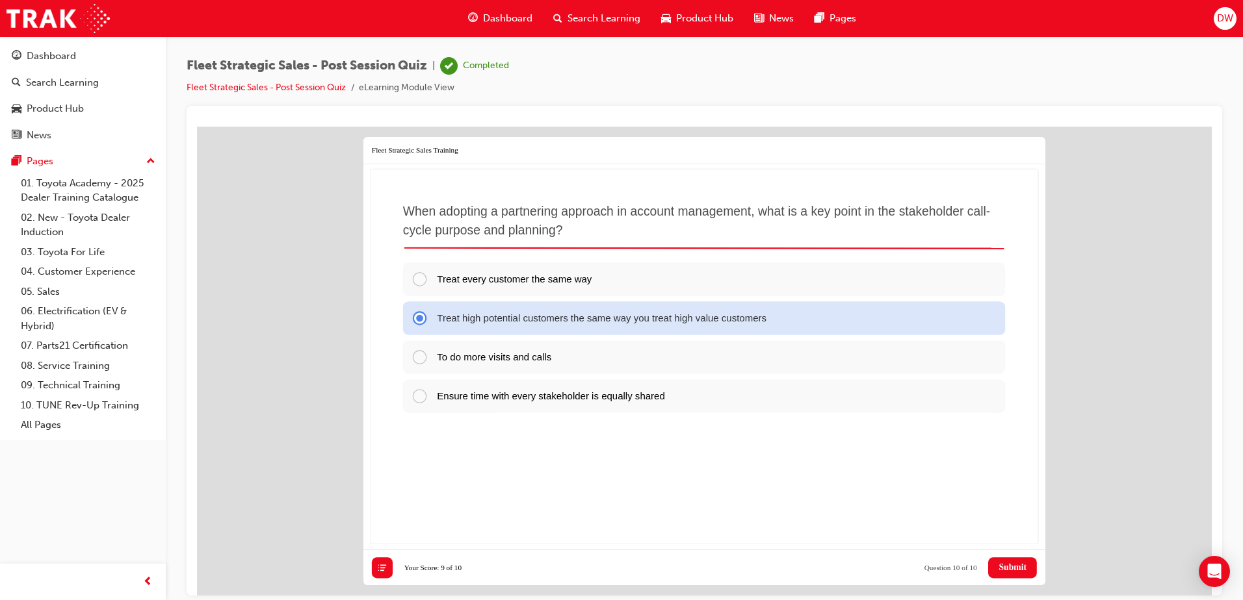
click at [1011, 564] on span "Submit" at bounding box center [1012, 567] width 28 height 10
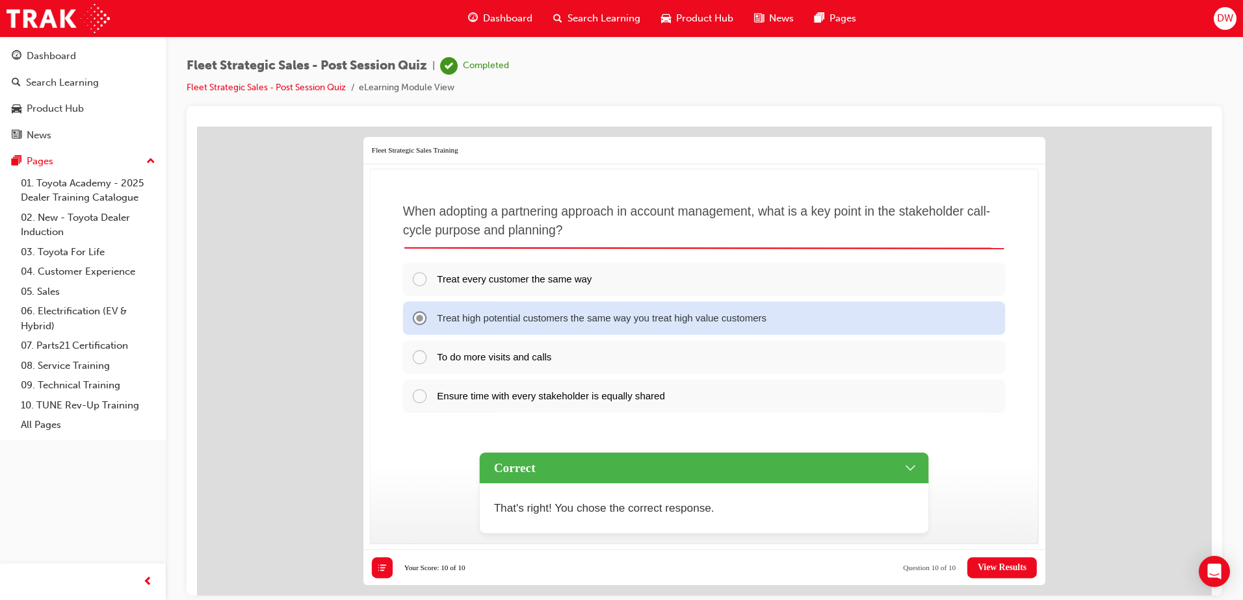
click at [1011, 564] on span "View Results" at bounding box center [1001, 567] width 49 height 10
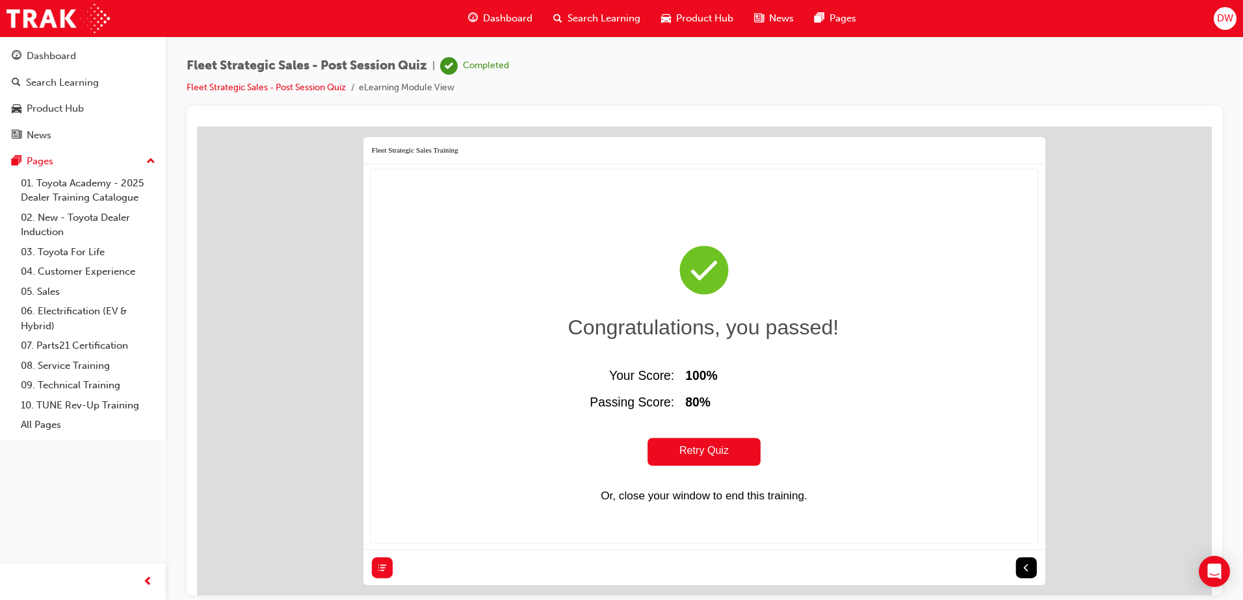
click at [500, 14] on span "Dashboard" at bounding box center [507, 18] width 49 height 15
